Goal: Task Accomplishment & Management: Complete application form

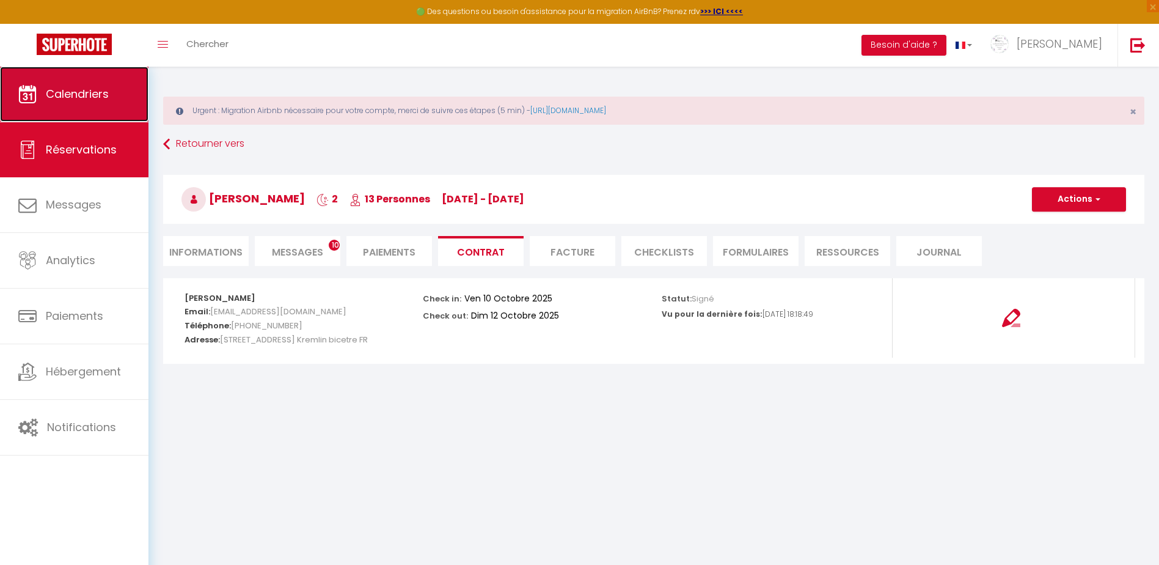
drag, startPoint x: 0, startPoint y: 0, endPoint x: 109, endPoint y: 93, distance: 143.0
click at [109, 93] on span "Calendriers" at bounding box center [77, 93] width 63 height 15
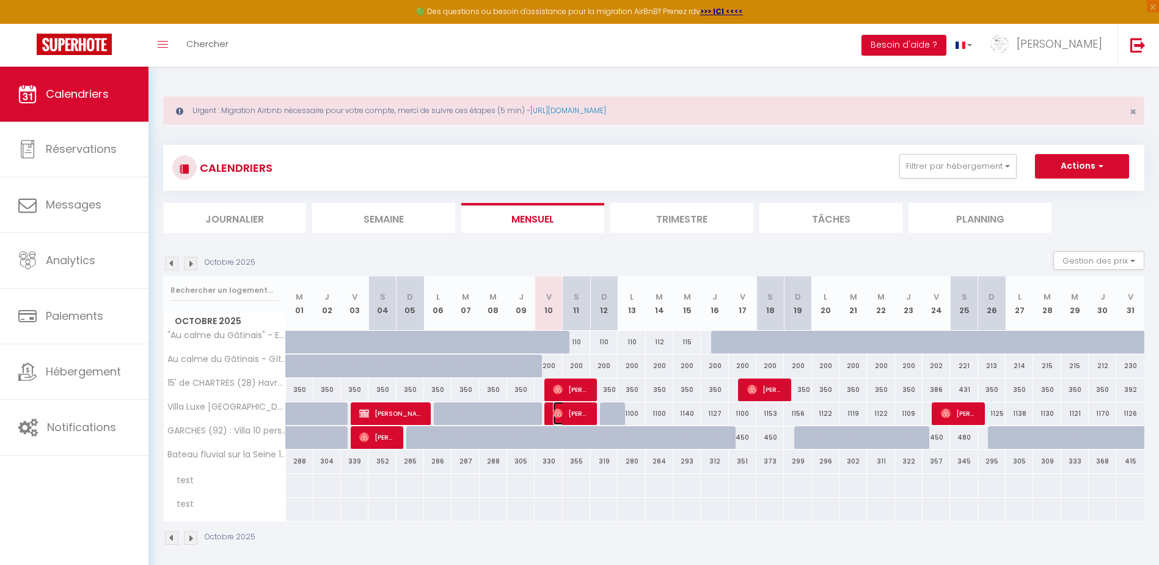
click at [581, 413] on span "[PERSON_NAME]" at bounding box center [571, 412] width 37 height 23
select select "OK"
select select "0"
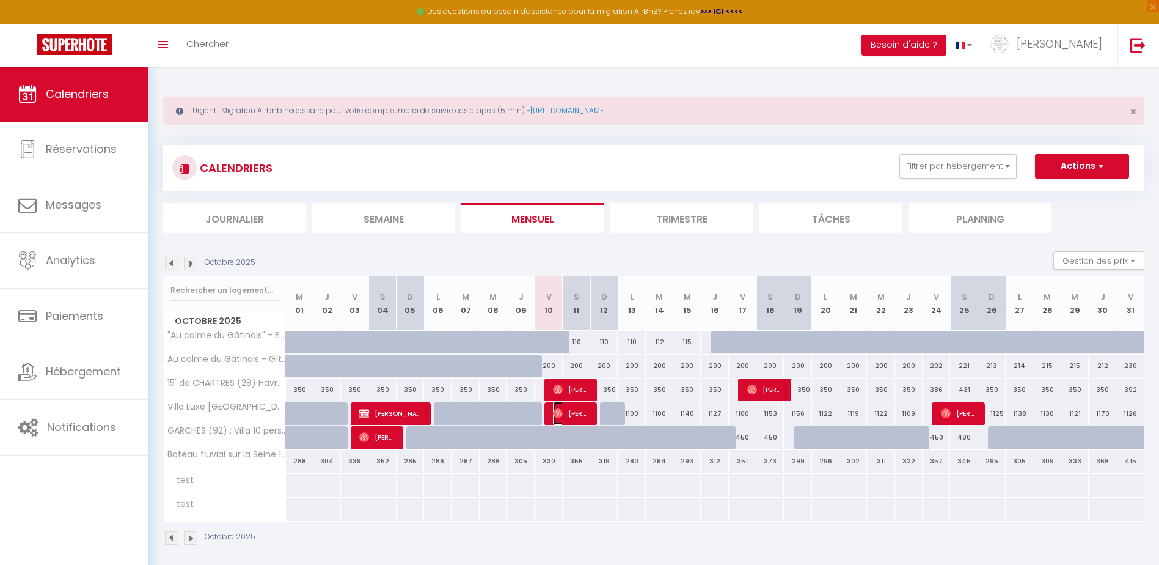
select select "1"
select select
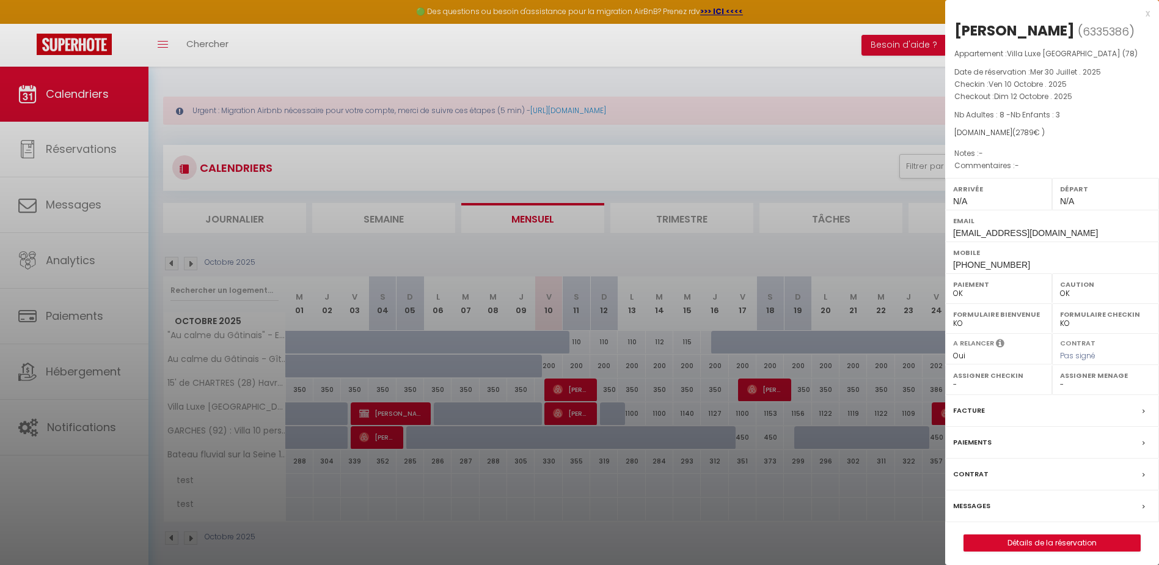
click at [982, 472] on label "Contrat" at bounding box center [970, 473] width 35 height 13
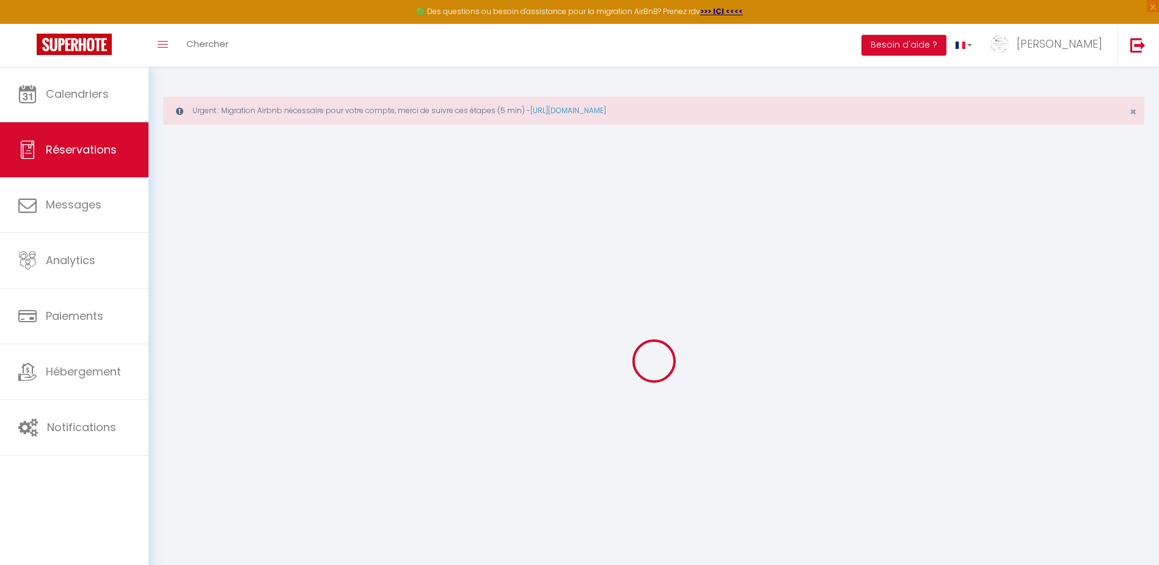
select select
checkbox input "false"
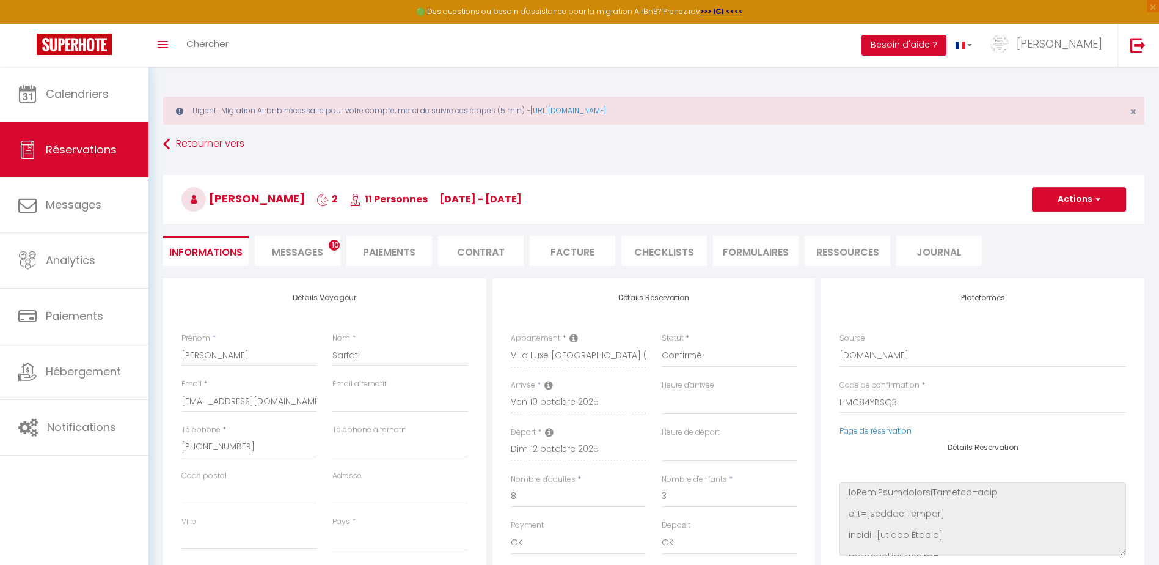
select select
checkbox input "false"
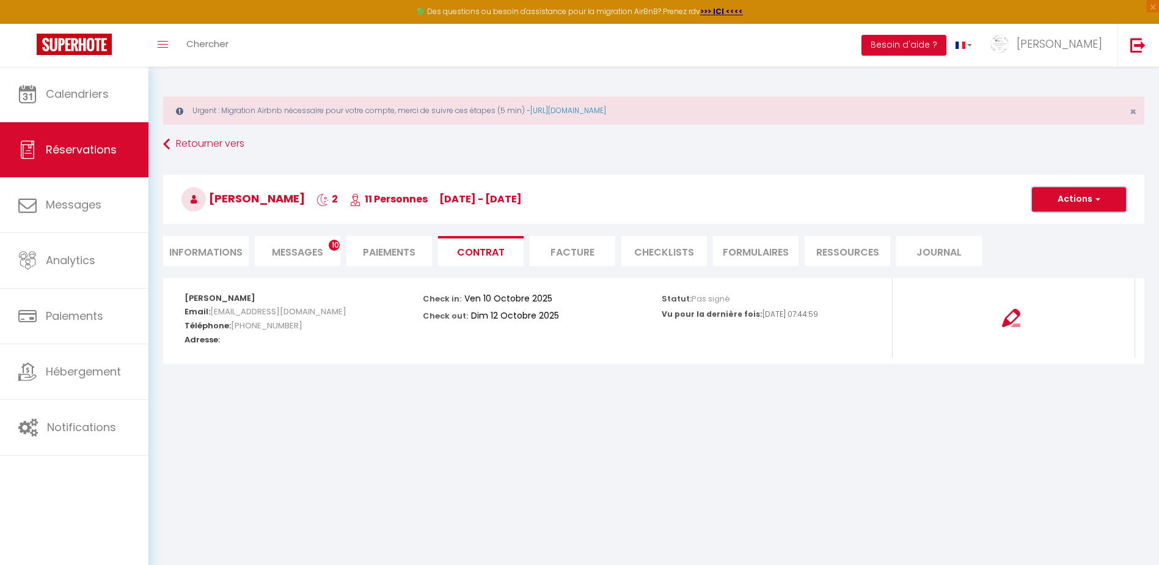
click at [1094, 198] on span "button" at bounding box center [1095, 199] width 7 height 11
click at [1066, 226] on link "Voir le contrat" at bounding box center [1070, 226] width 103 height 16
click at [301, 244] on li "Messages 10" at bounding box center [298, 251] width 86 height 30
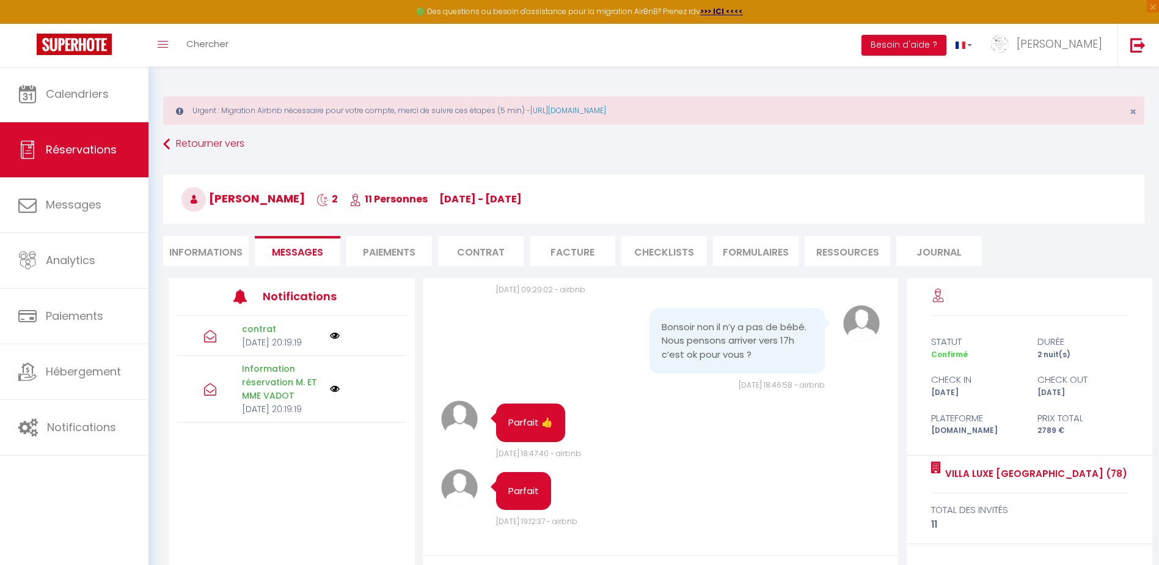
scroll to position [113, 0]
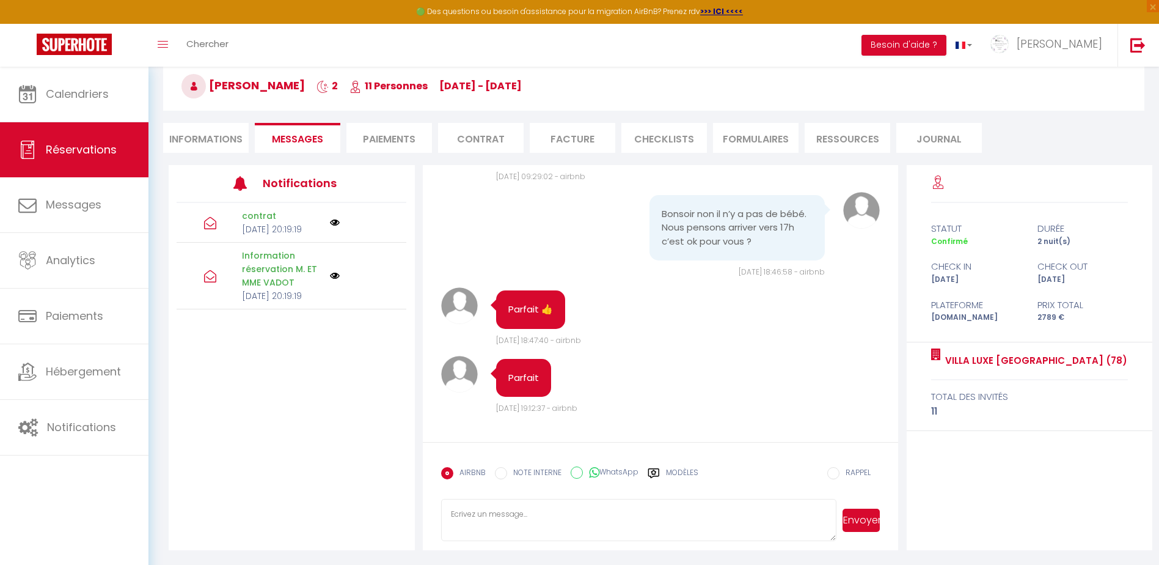
click at [551, 521] on textarea at bounding box center [638, 520] width 395 height 43
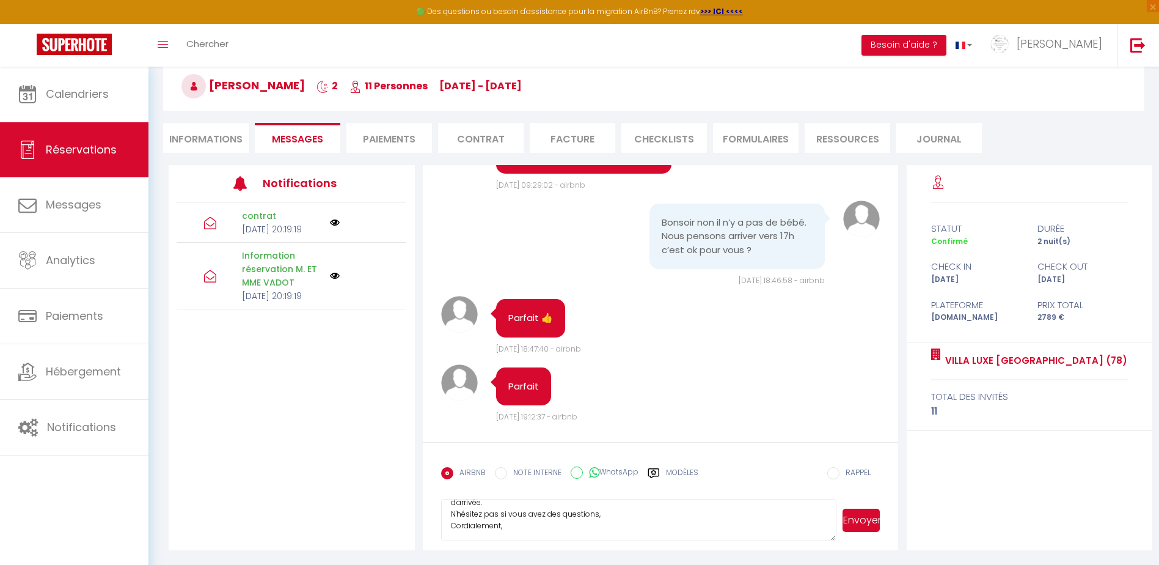
scroll to position [1330, 0]
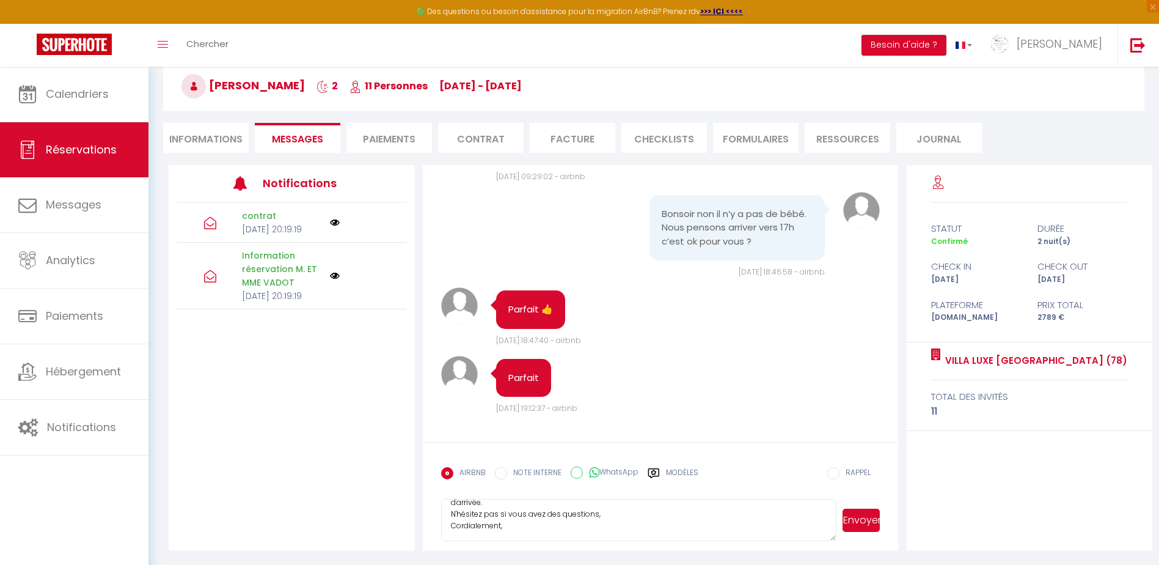
click at [511, 524] on textarea "Bonjour [PERSON_NAME], Votre arrivée dans la [GEOGRAPHIC_DATA] est prévue ce jo…" at bounding box center [638, 520] width 395 height 43
type textarea "Bonjour [PERSON_NAME], Votre arrivée dans la [GEOGRAPHIC_DATA] est prévue ce jo…"
click at [869, 524] on button "Envoyer" at bounding box center [861, 519] width 37 height 23
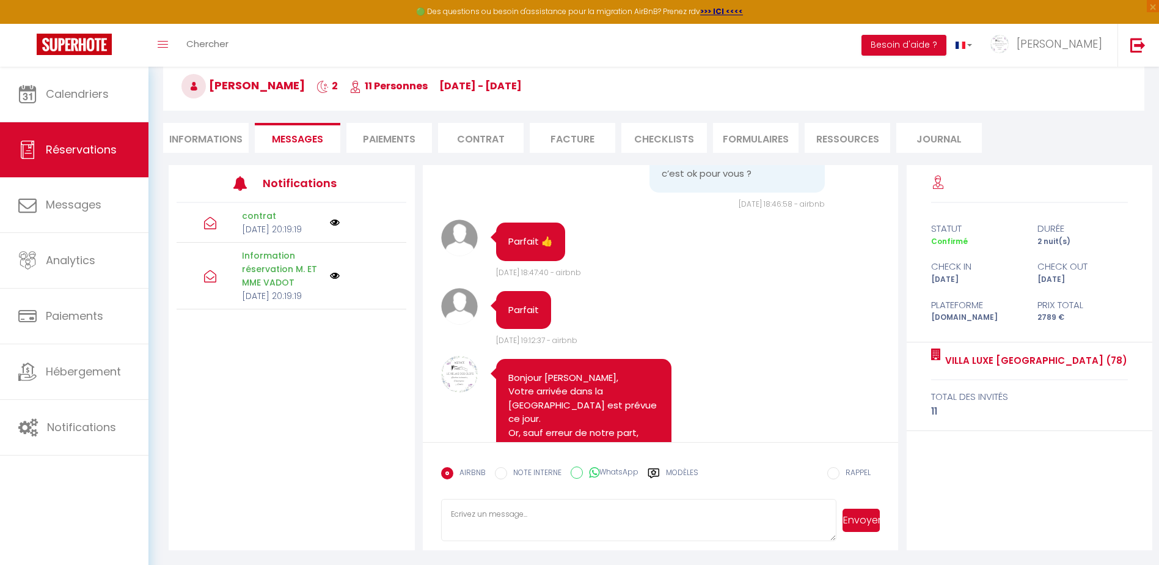
scroll to position [1384, 0]
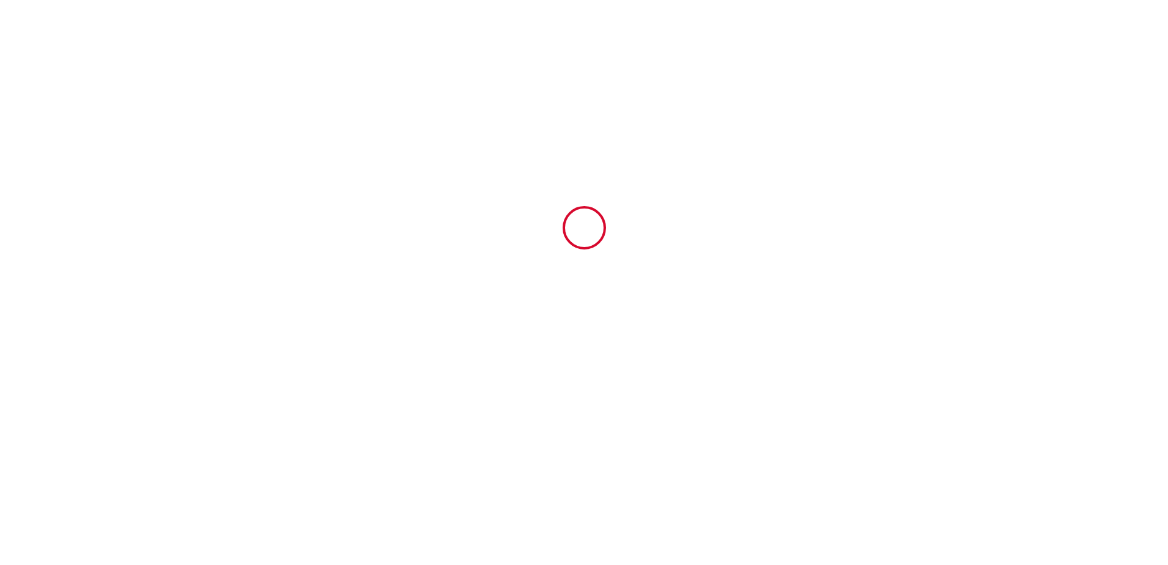
type input "6335386"
type input "Villa Luxe [GEOGRAPHIC_DATA] (78)"
type input "[STREET_ADDRESS]"
type input "78"
type input "CHEVREUSE"
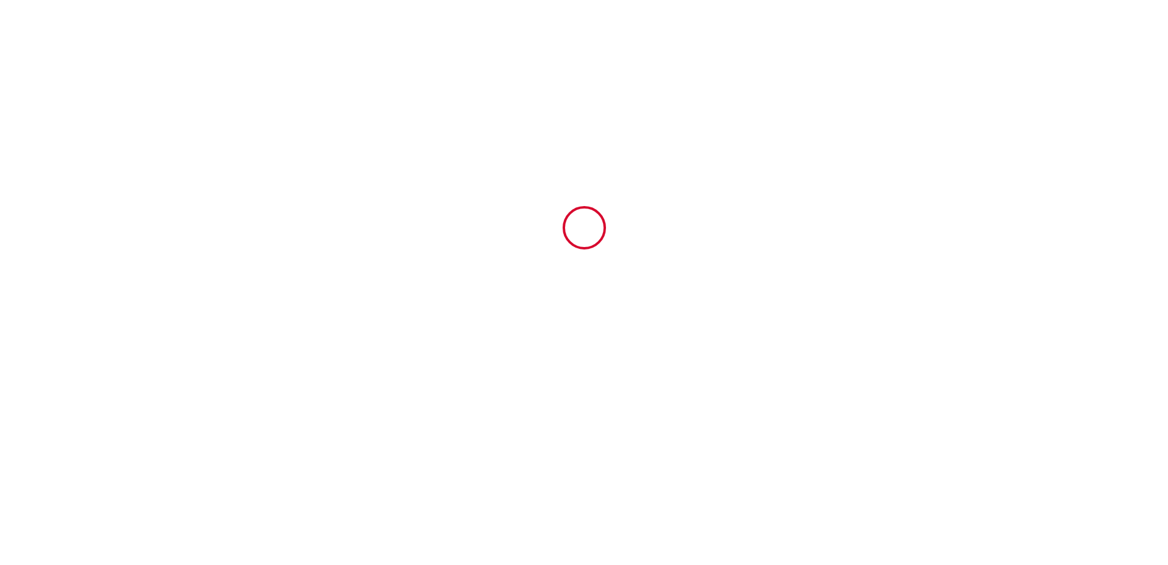
type input "[GEOGRAPHIC_DATA]"
type input "[DATE]"
type input "8"
type input "3"
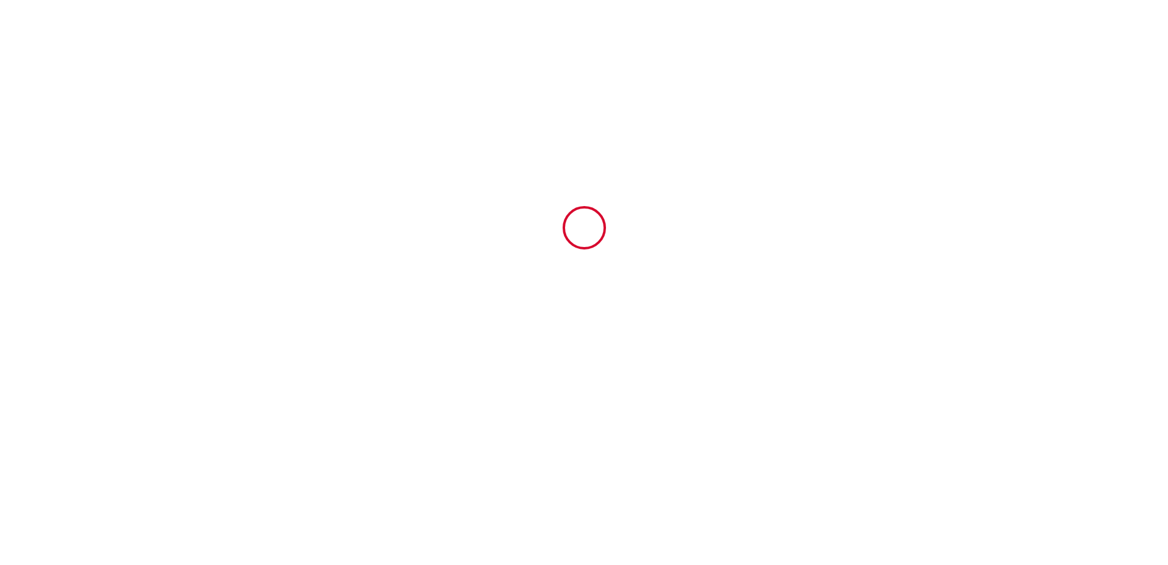
type input "1500"
type input "2789"
type input "Christophe"
type input "VADOT"
type input "78460"
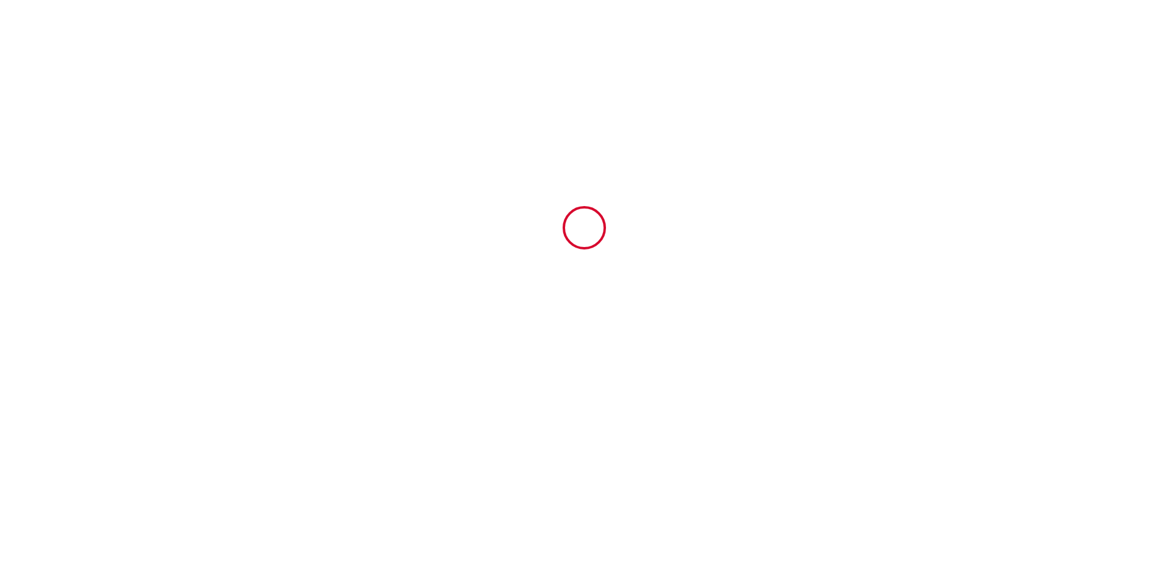
type input "CHEVREUSE"
type input "[GEOGRAPHIC_DATA]"
type input "[PERSON_NAME][EMAIL_ADDRESS][DOMAIN_NAME]"
type input "[PERSON_NAME]"
type input "Sarfati"
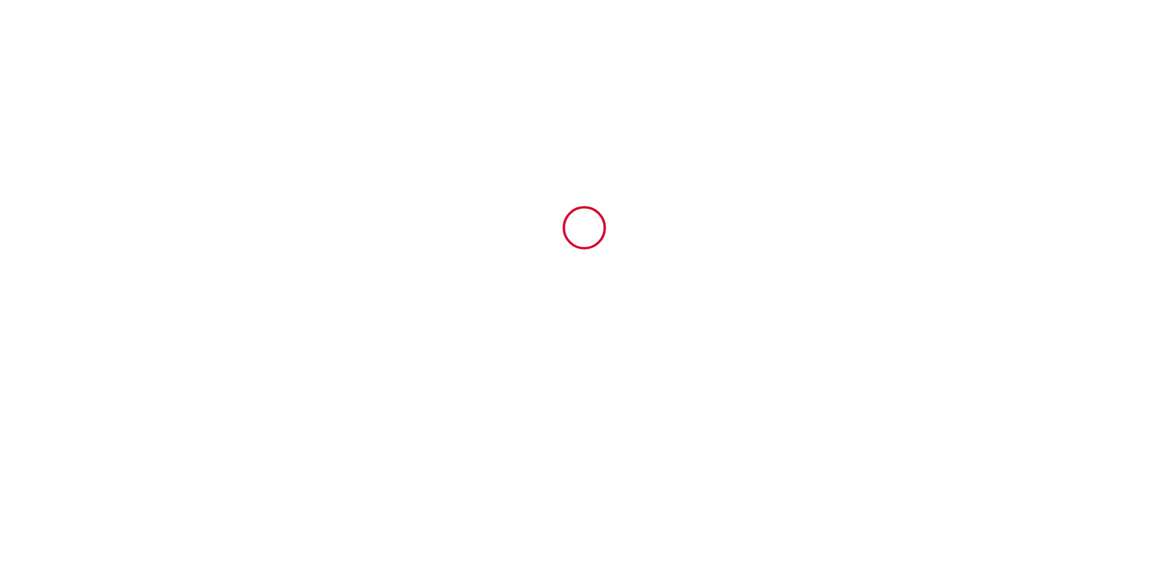
type input "[EMAIL_ADDRESS][DOMAIN_NAME]"
type input "+33 6 12 18 58 80"
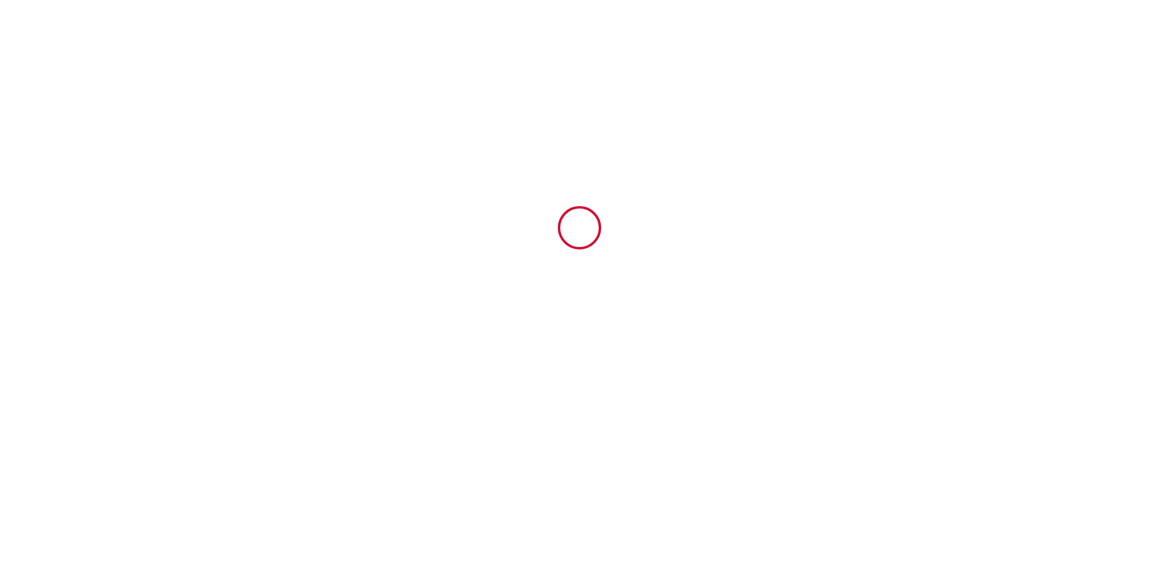
select select
